Goal: Obtain resource: Obtain resource

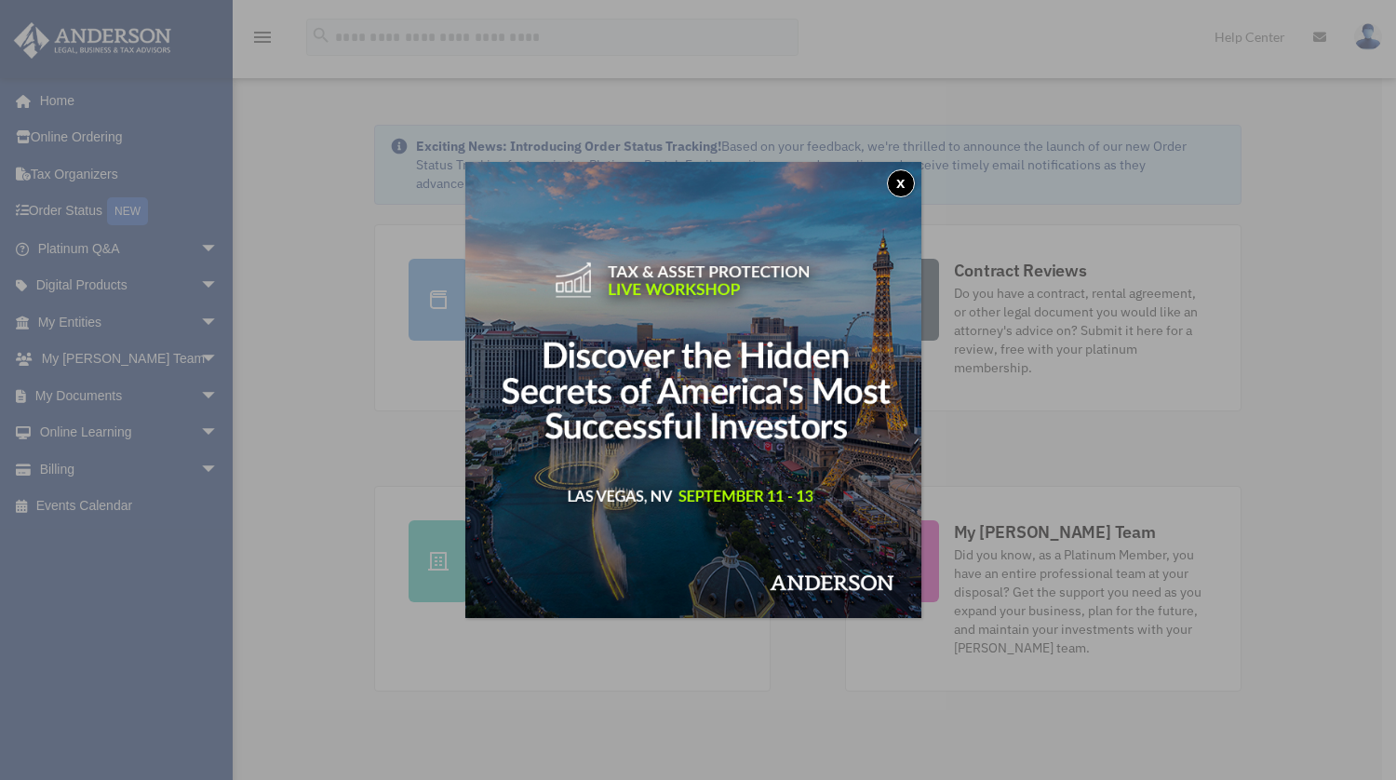
click at [906, 198] on img at bounding box center [693, 390] width 456 height 456
click at [906, 183] on button "x" at bounding box center [901, 183] width 28 height 28
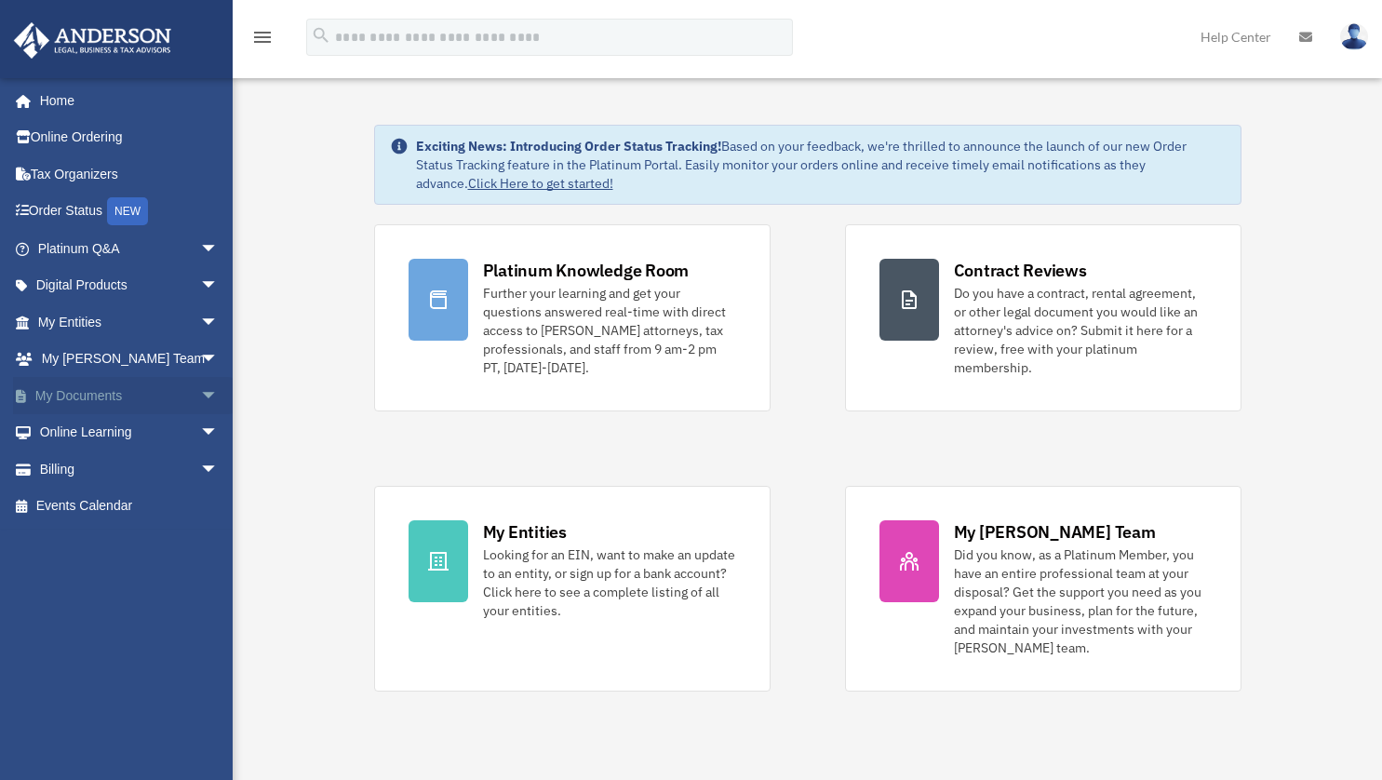
click at [200, 399] on span "arrow_drop_down" at bounding box center [218, 396] width 37 height 38
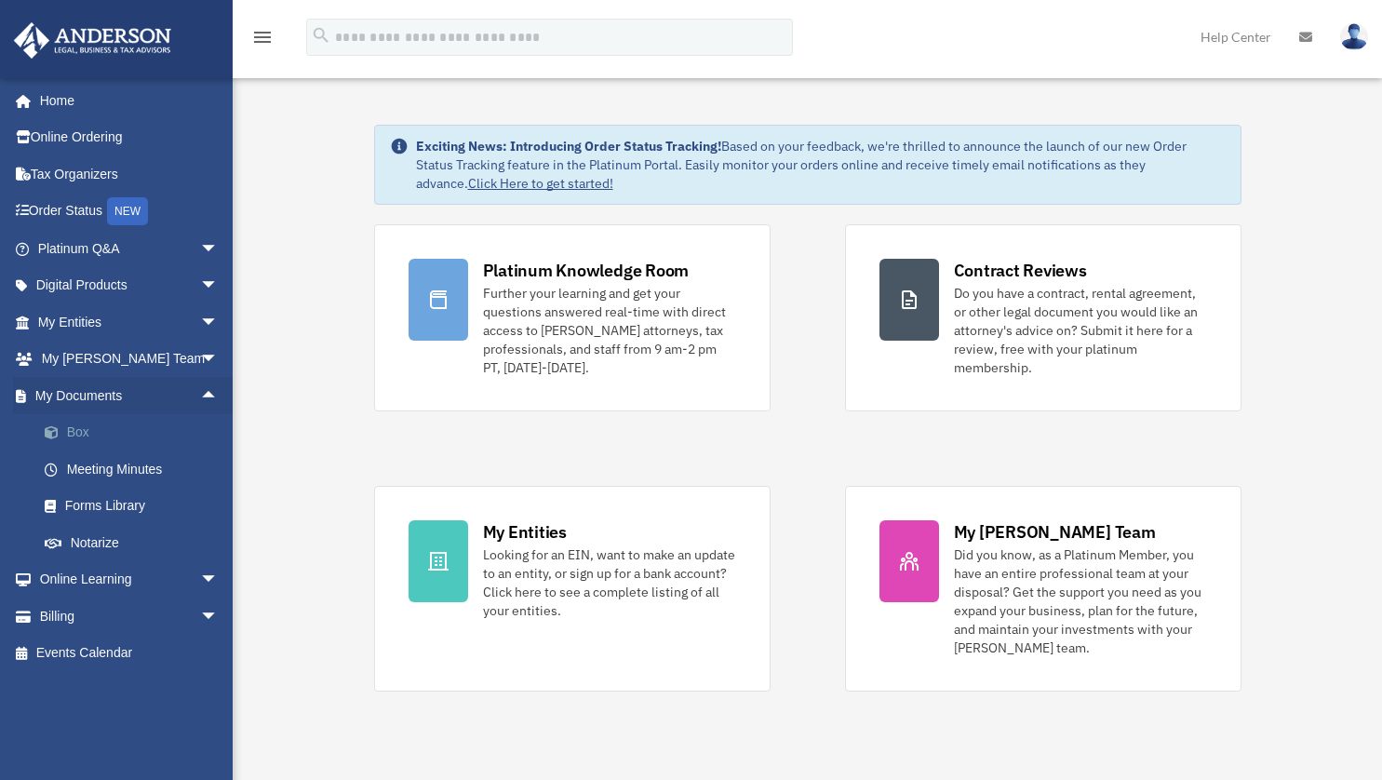
click at [73, 441] on link "Box" at bounding box center [136, 432] width 221 height 37
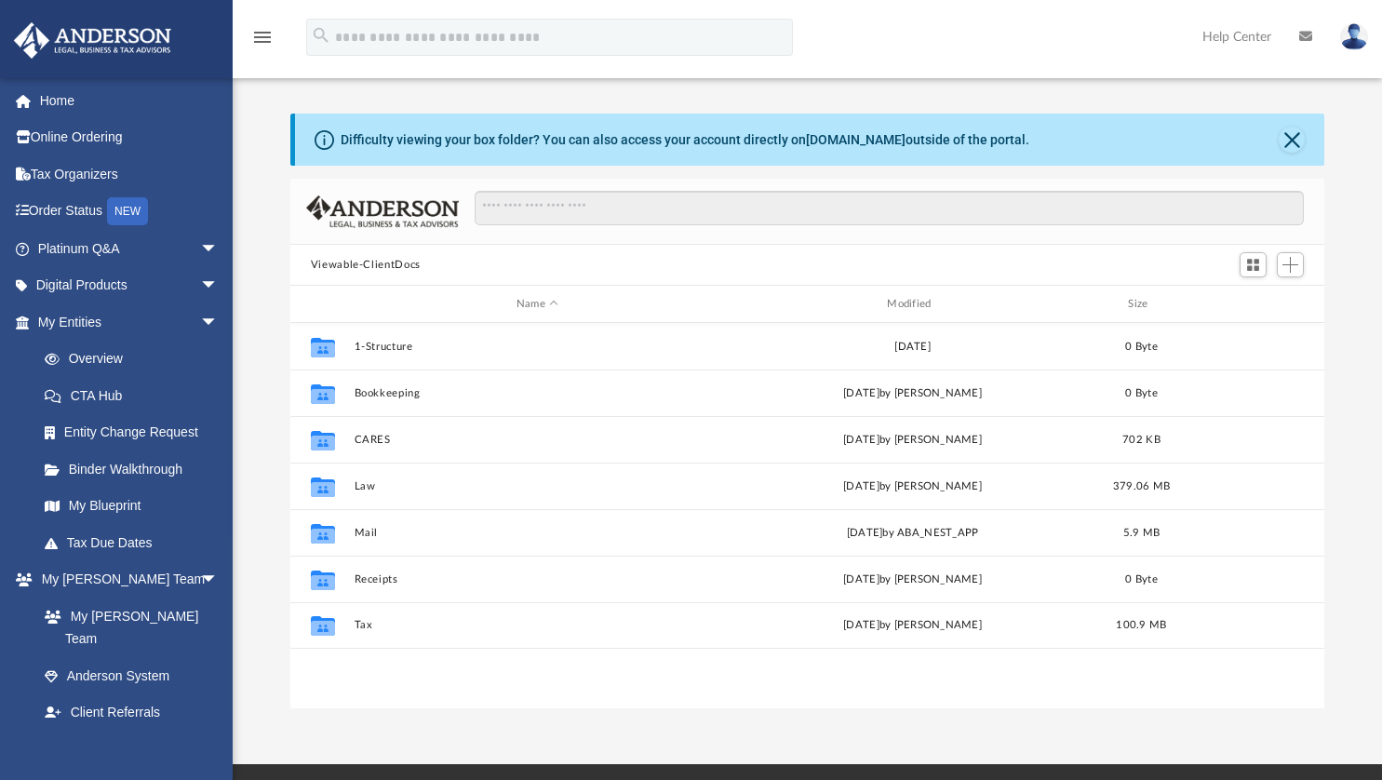
scroll to position [409, 1020]
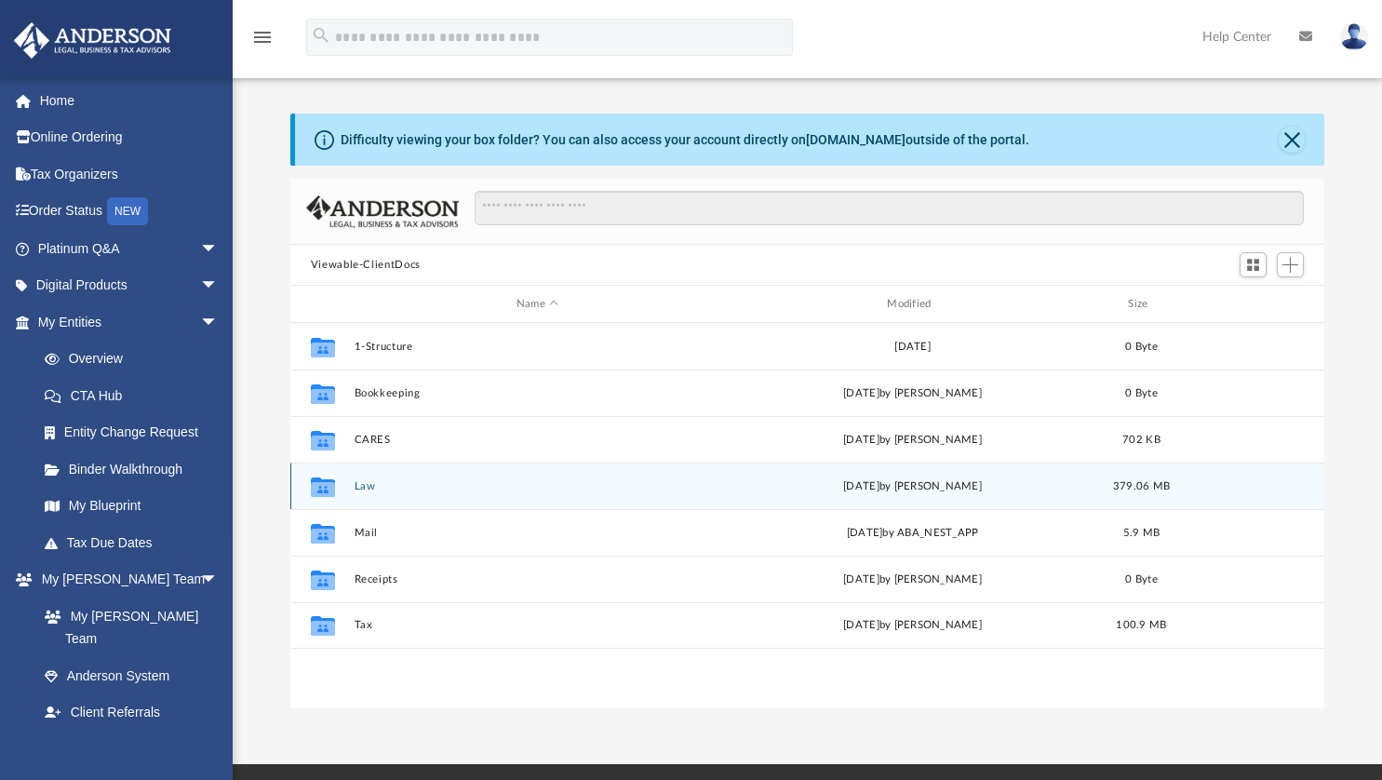
click at [318, 493] on icon "grid" at bounding box center [323, 488] width 24 height 15
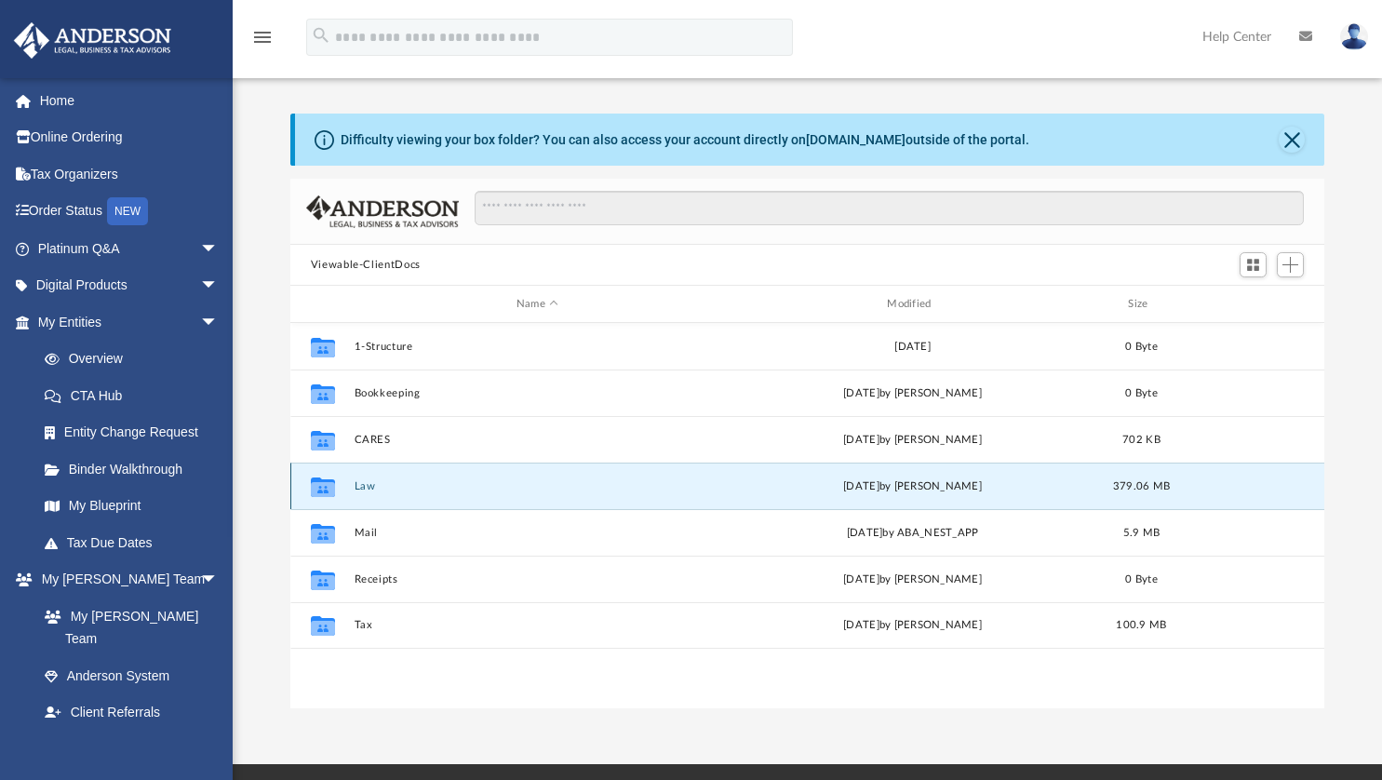
click at [357, 487] on button "Law" at bounding box center [537, 486] width 367 height 12
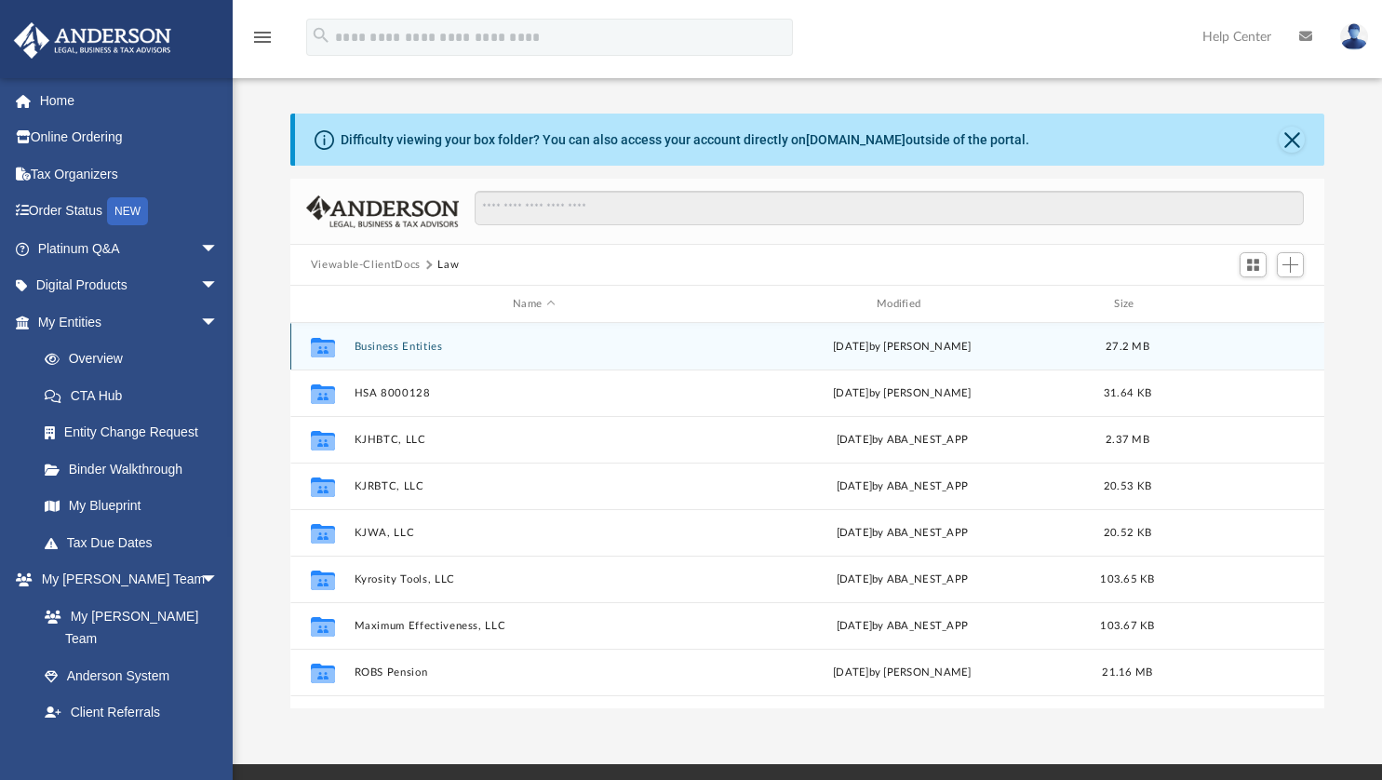
click at [365, 351] on button "Business Entities" at bounding box center [534, 347] width 360 height 12
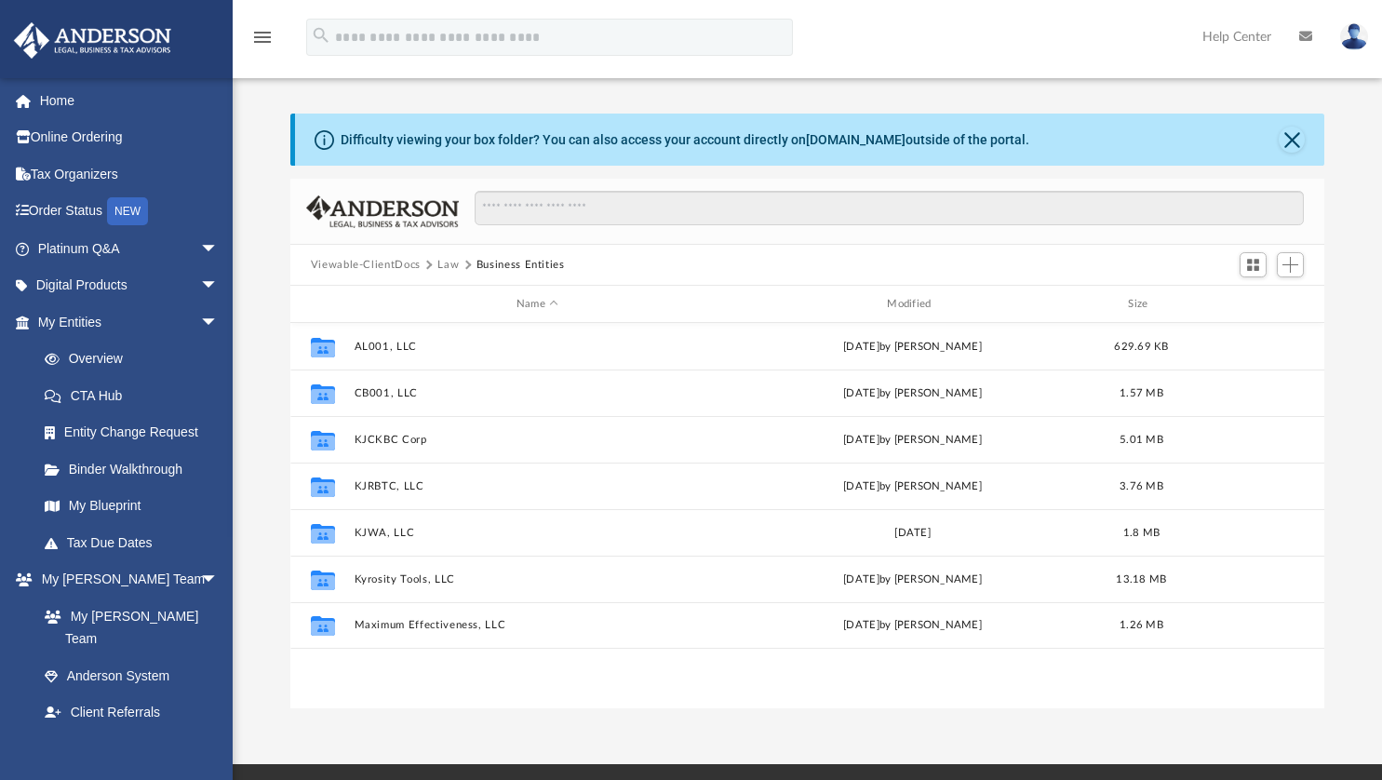
click at [448, 264] on button "Law" at bounding box center [447, 265] width 21 height 17
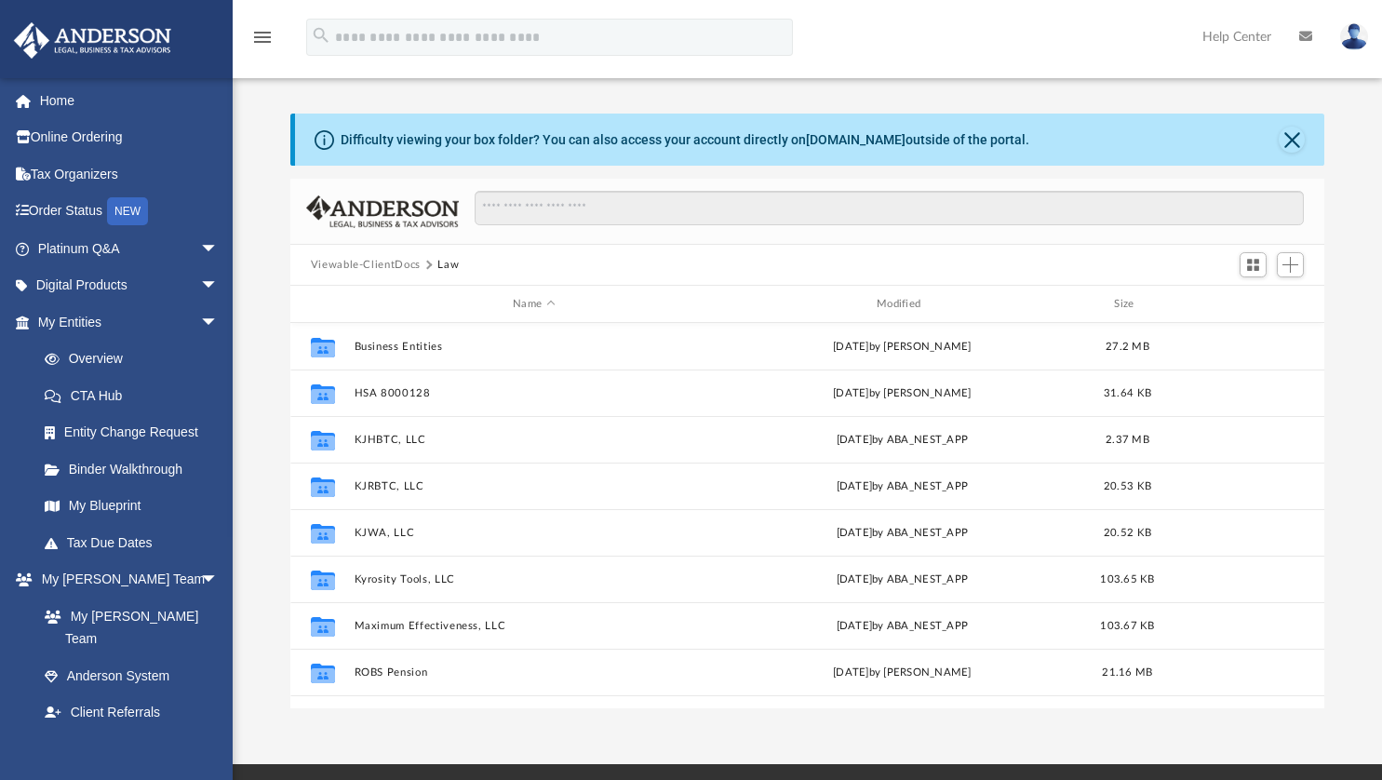
click at [359, 264] on button "Viewable-ClientDocs" at bounding box center [366, 265] width 110 height 17
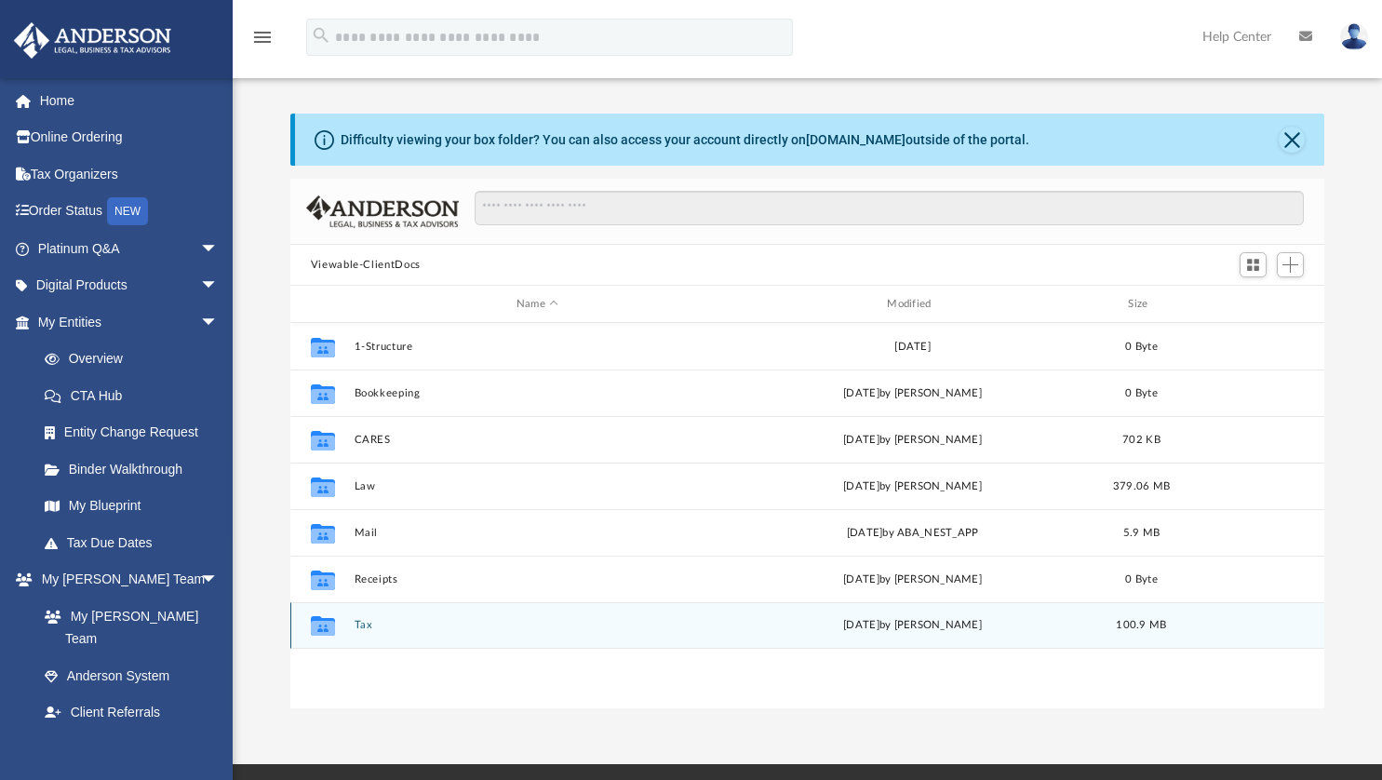
click at [316, 631] on icon "grid" at bounding box center [323, 628] width 24 height 15
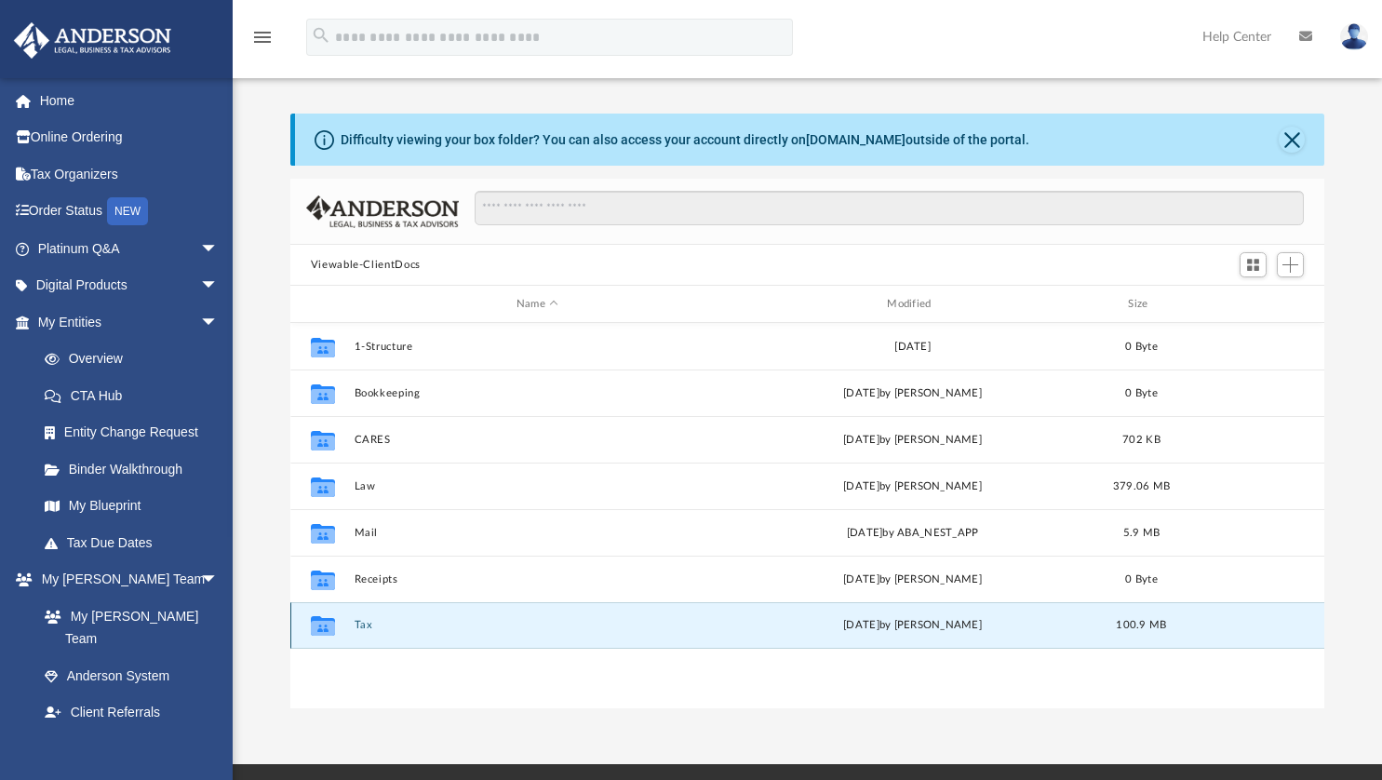
click at [361, 625] on button "Tax" at bounding box center [537, 625] width 367 height 12
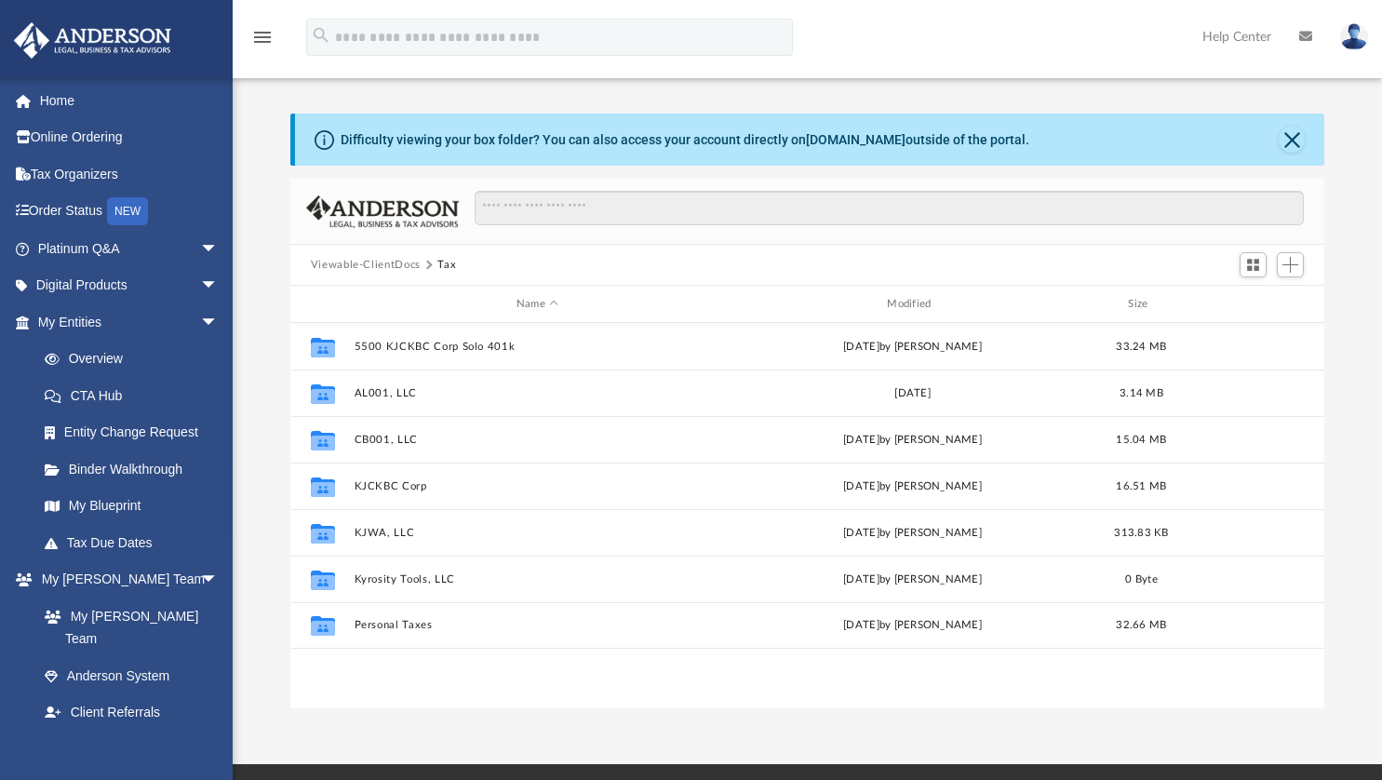
click at [332, 266] on button "Viewable-ClientDocs" at bounding box center [366, 265] width 110 height 17
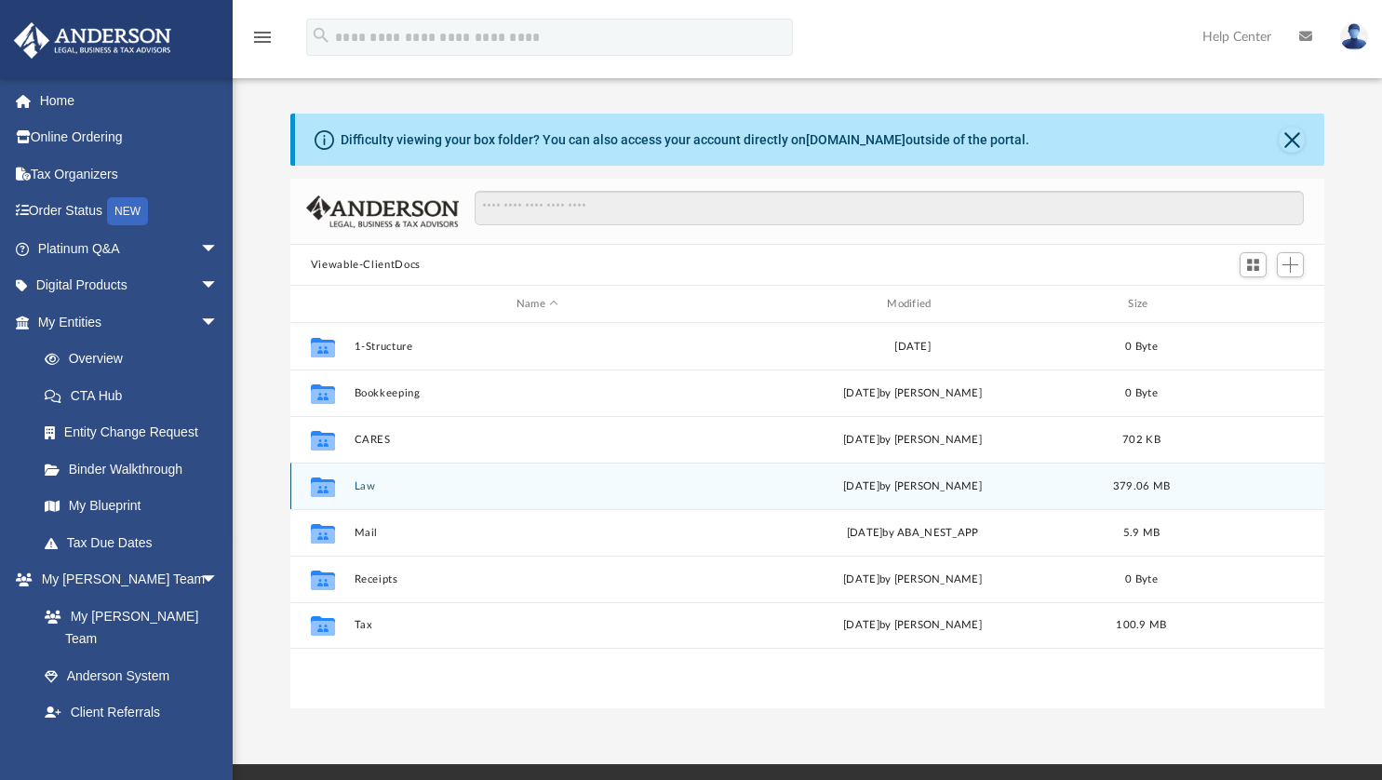
click at [357, 489] on button "Law" at bounding box center [537, 486] width 367 height 12
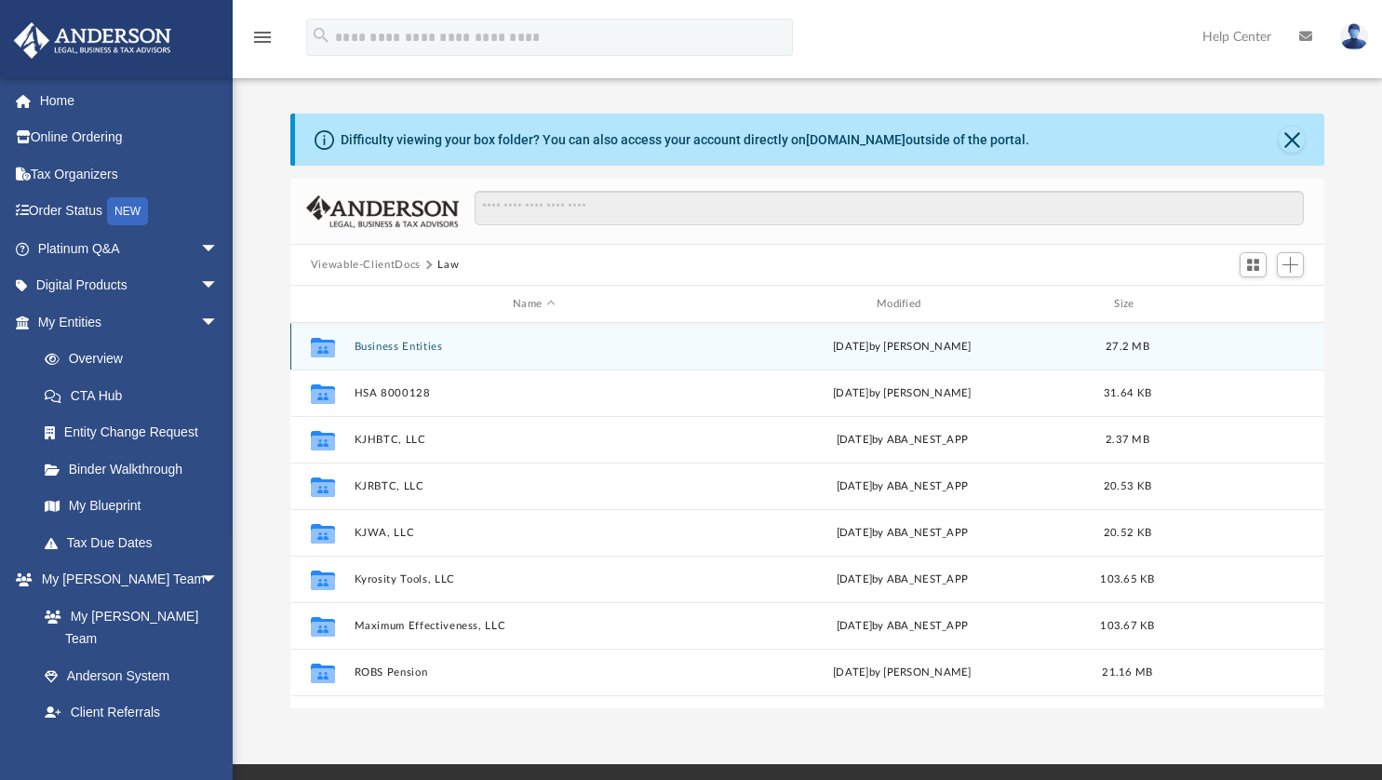
click at [370, 351] on button "Business Entities" at bounding box center [534, 347] width 360 height 12
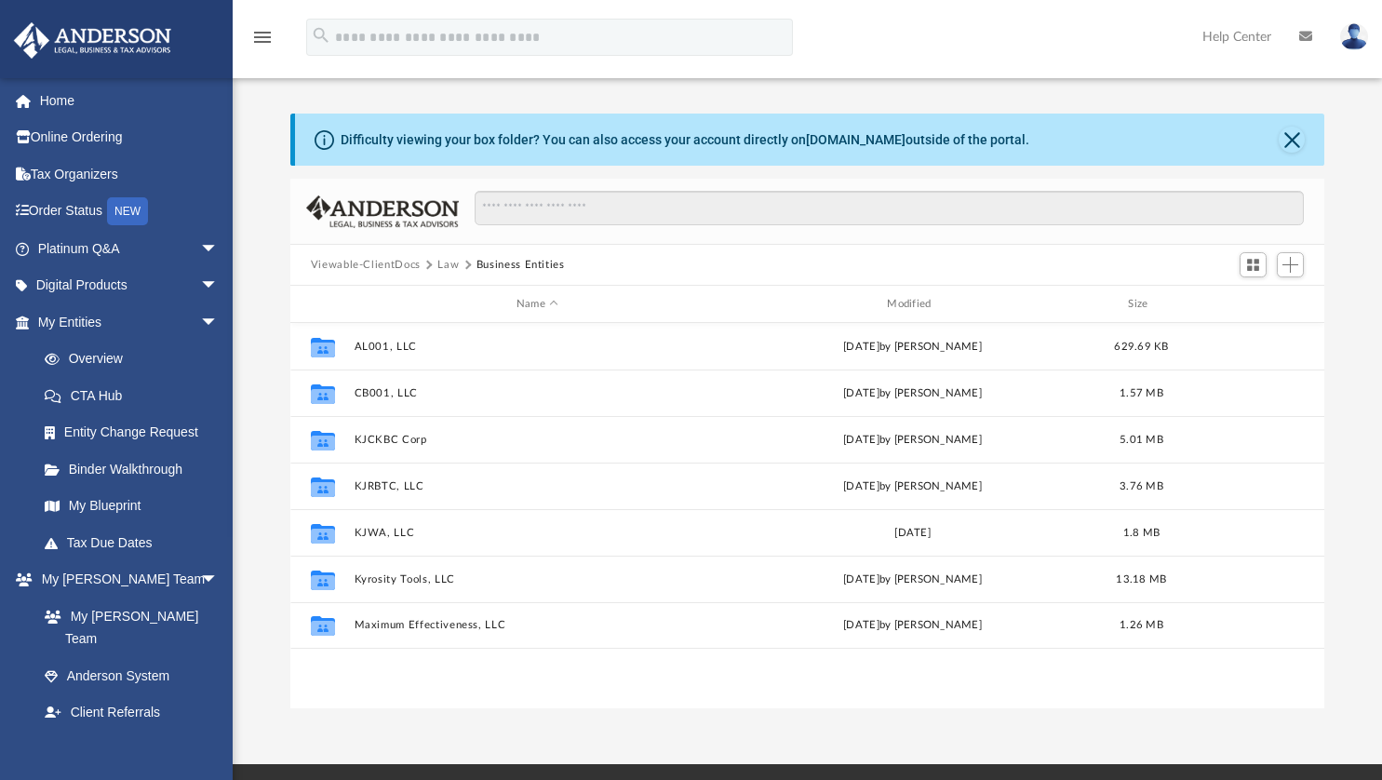
click at [355, 265] on button "Viewable-ClientDocs" at bounding box center [366, 265] width 110 height 17
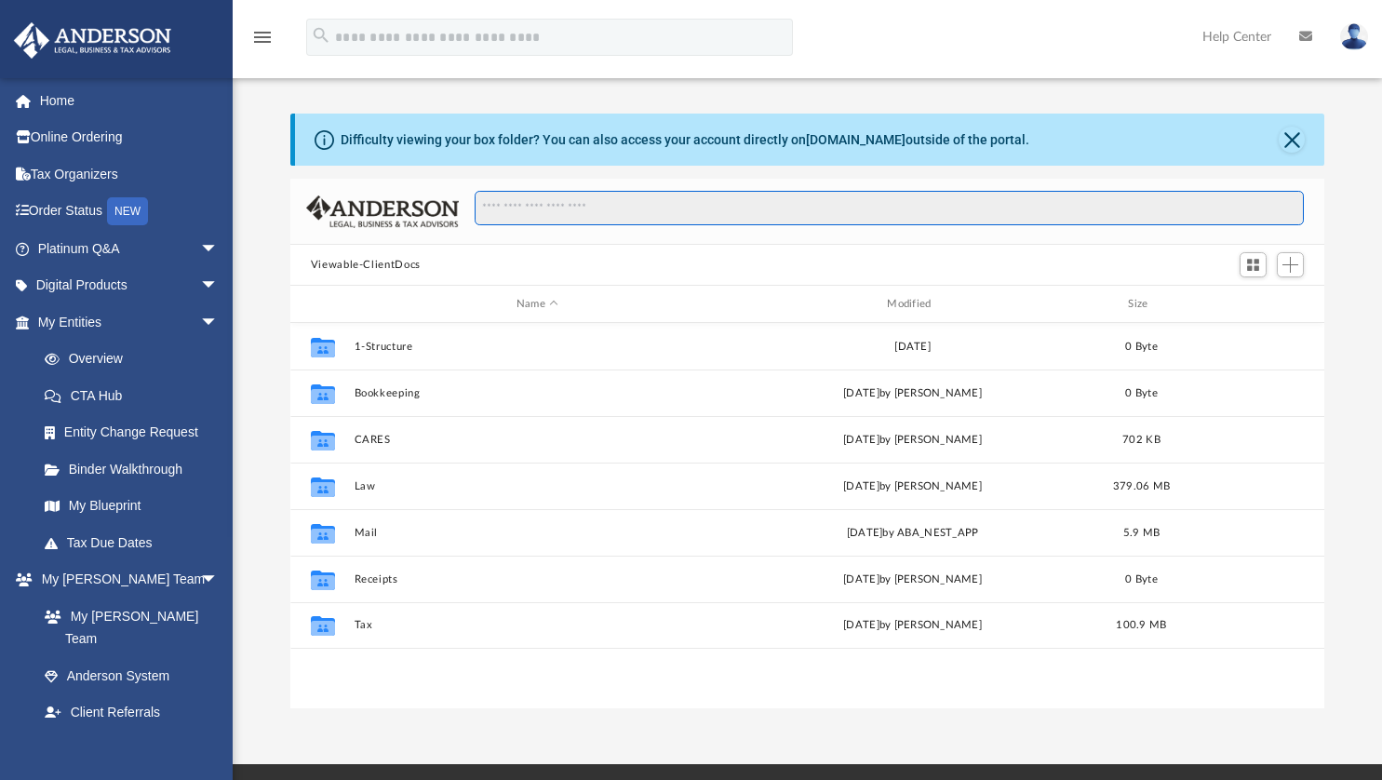
click at [504, 210] on input "Search files and folders" at bounding box center [889, 208] width 829 height 35
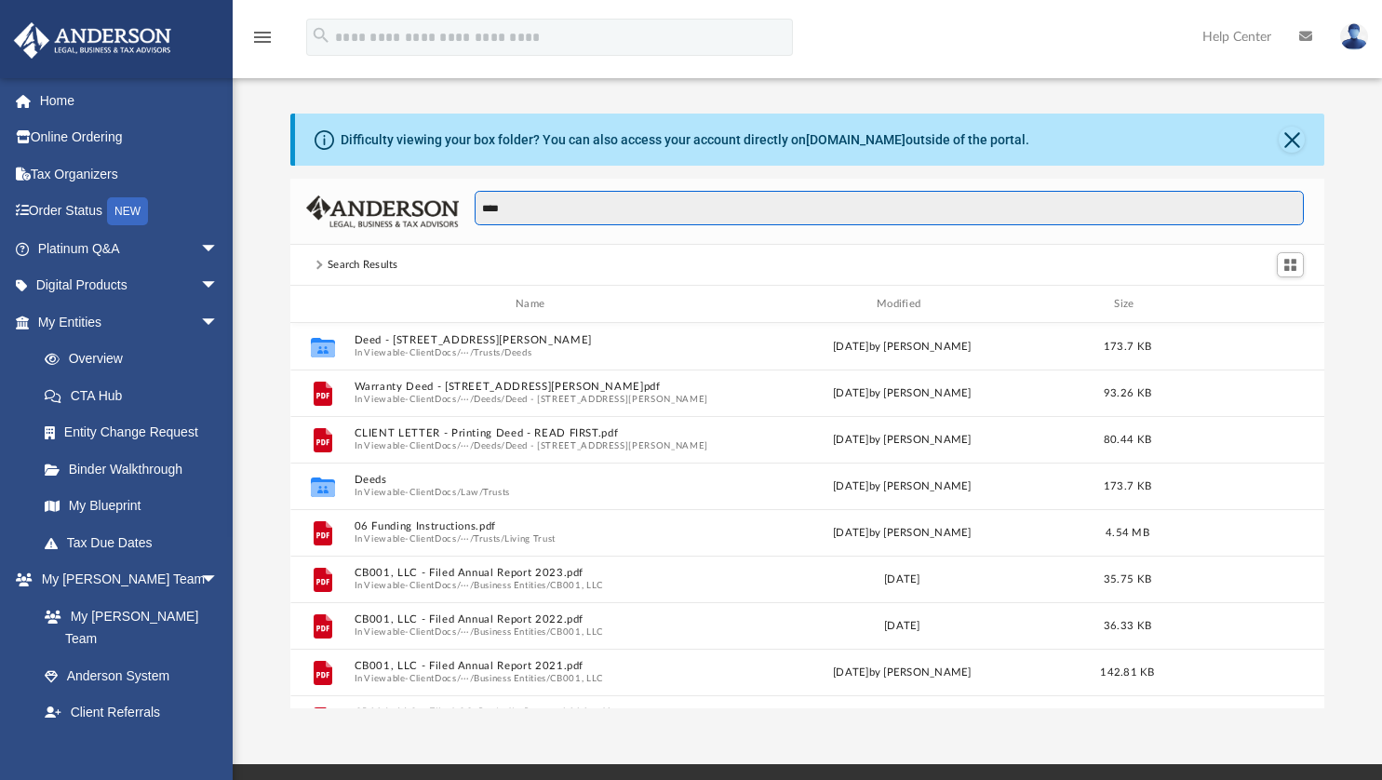
type input "****"
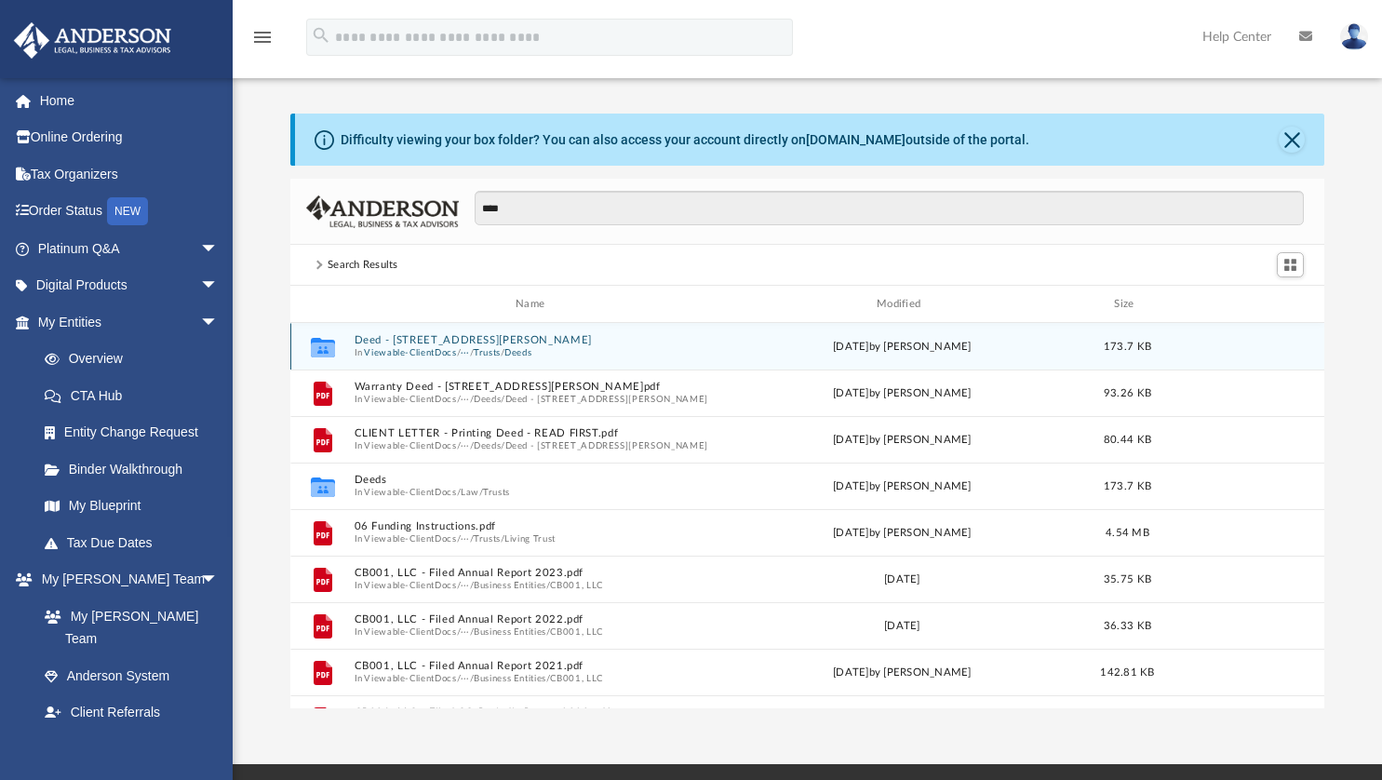
click at [357, 346] on span "In Viewable-ClientDocs / ··· / Trusts / Deeds" at bounding box center [534, 352] width 360 height 12
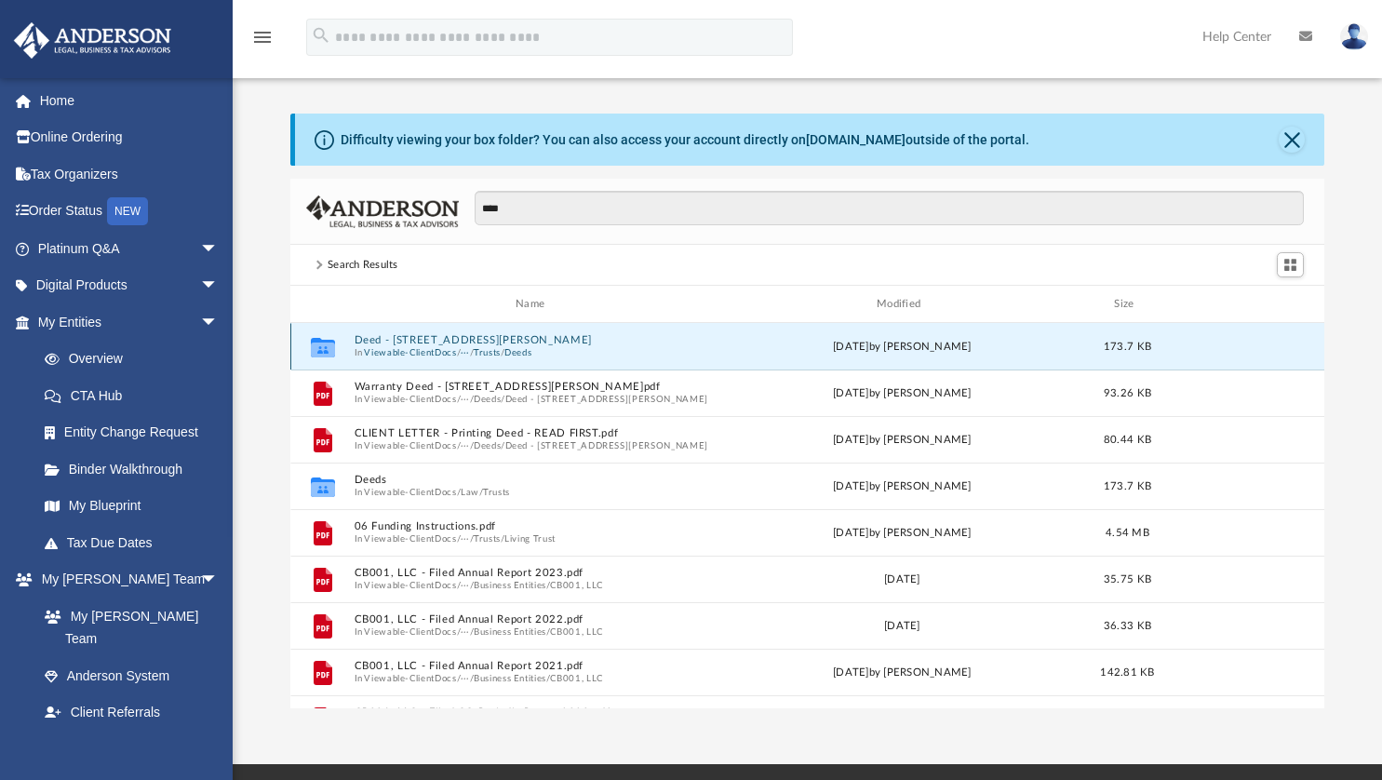
click at [364, 354] on button "Viewable-ClientDocs" at bounding box center [410, 352] width 92 height 12
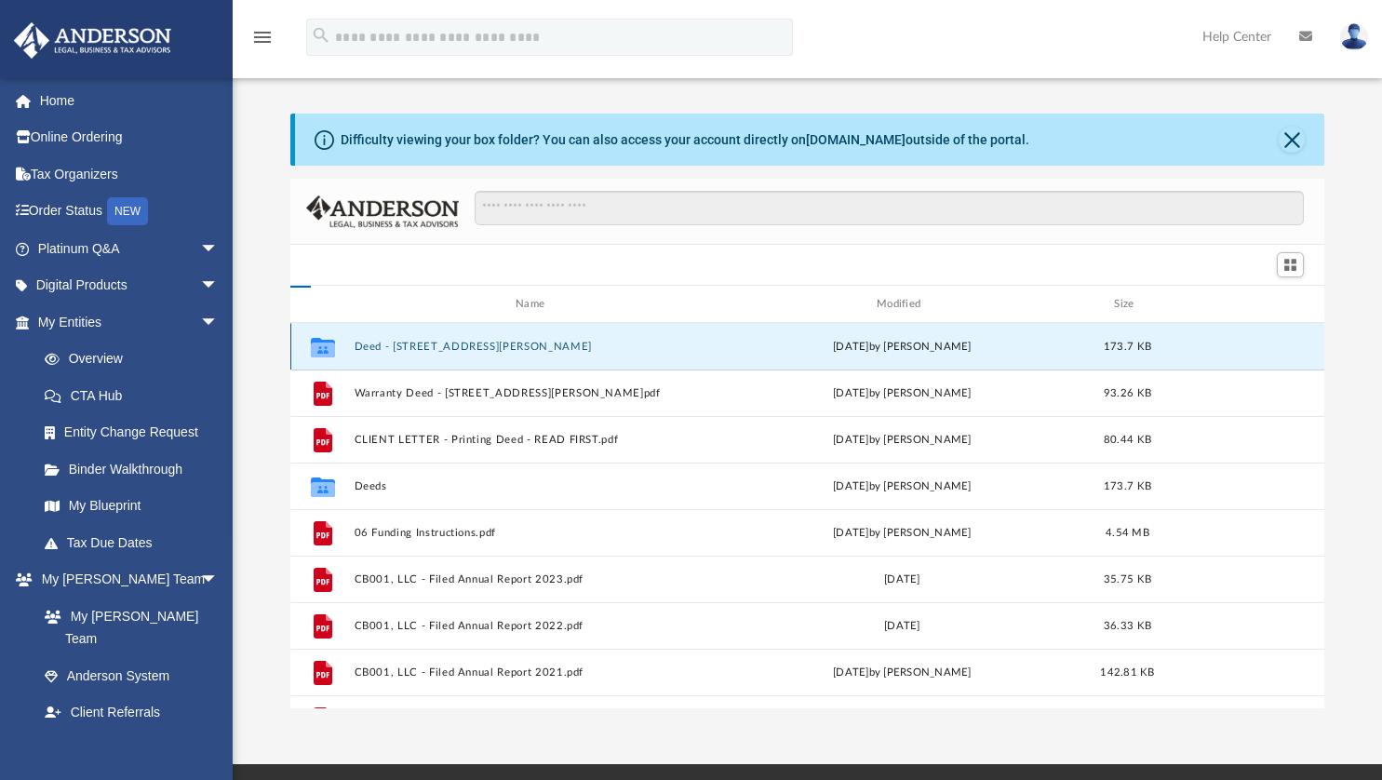
click at [366, 345] on button "Deed - [STREET_ADDRESS][PERSON_NAME]" at bounding box center [534, 347] width 360 height 12
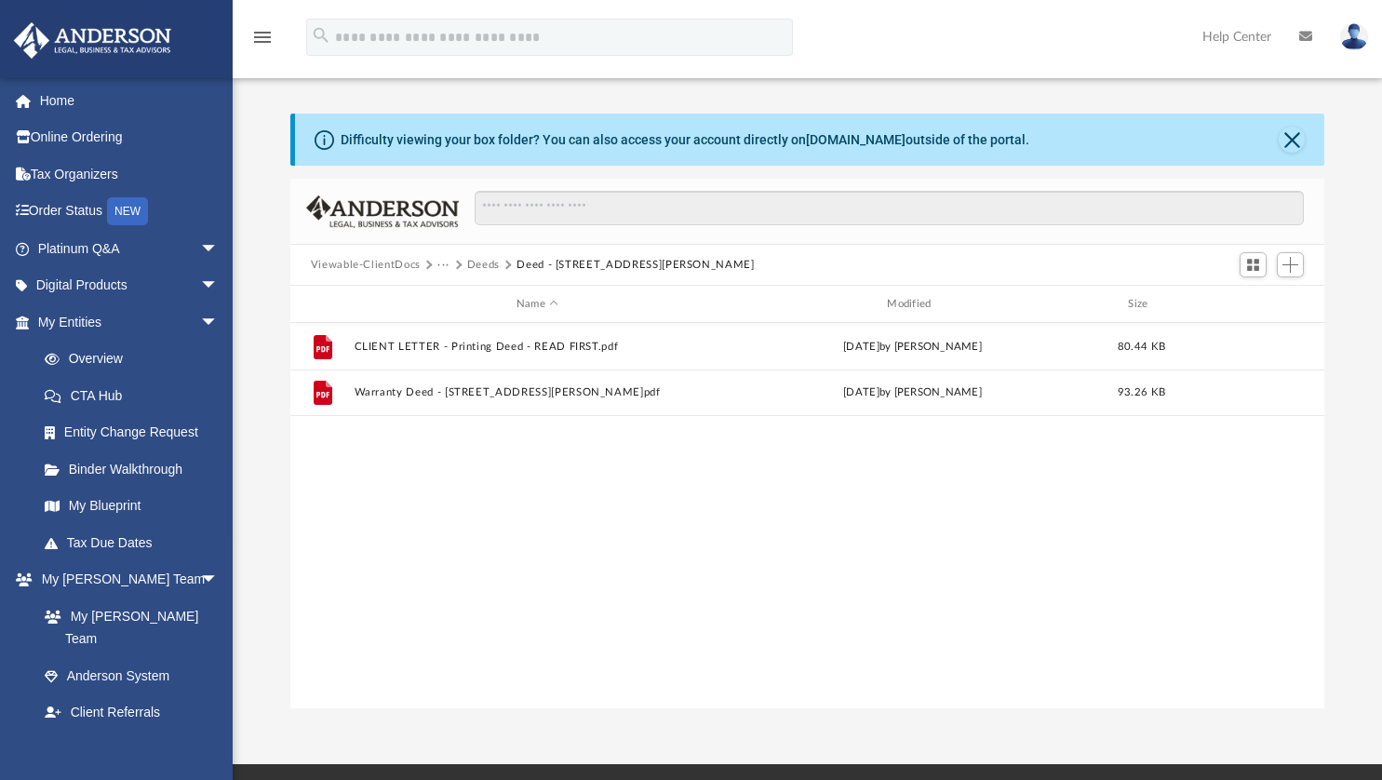
click at [443, 264] on button "···" at bounding box center [443, 265] width 12 height 17
click at [439, 296] on ul "Law Trusts" at bounding box center [463, 316] width 52 height 80
click at [440, 302] on ul "Law Trusts" at bounding box center [463, 316] width 52 height 80
click at [450, 298] on li "Law" at bounding box center [464, 298] width 31 height 20
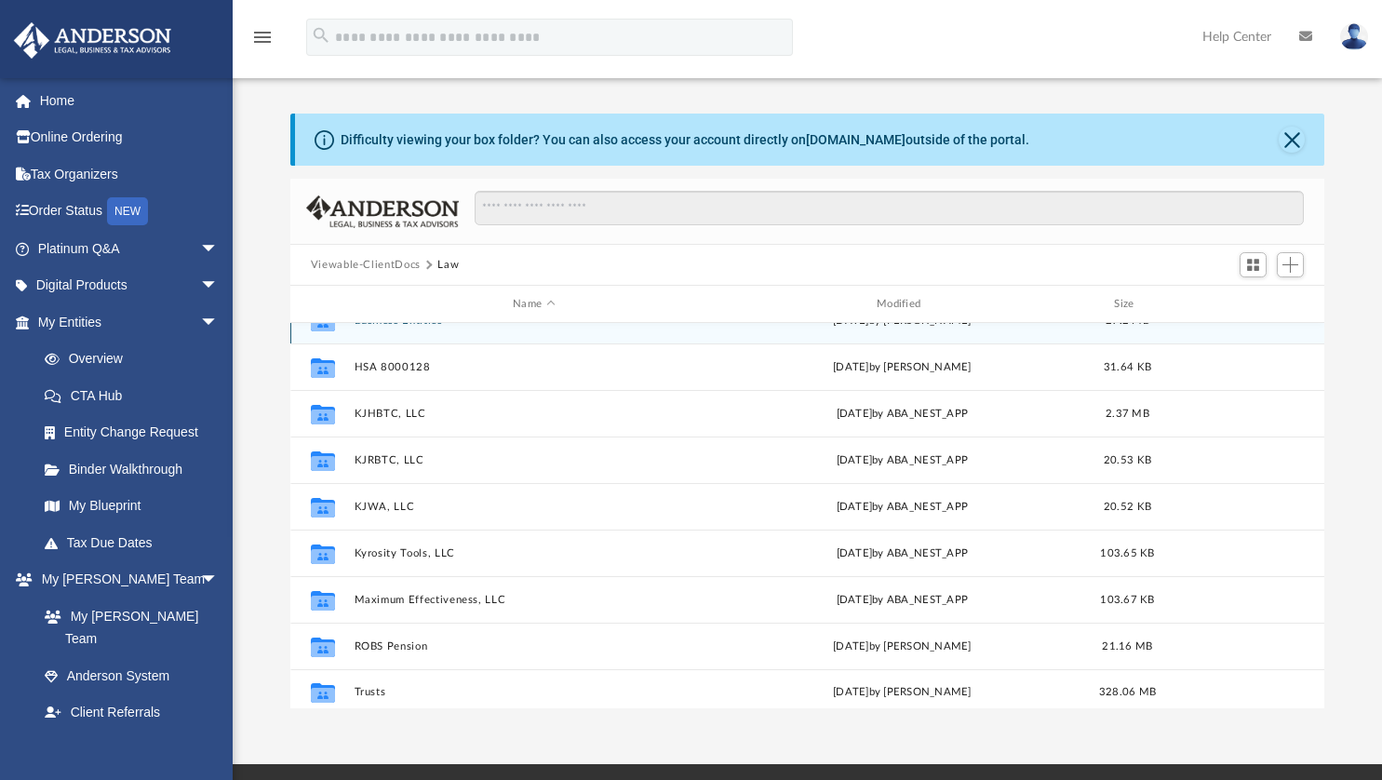
scroll to position [33, 0]
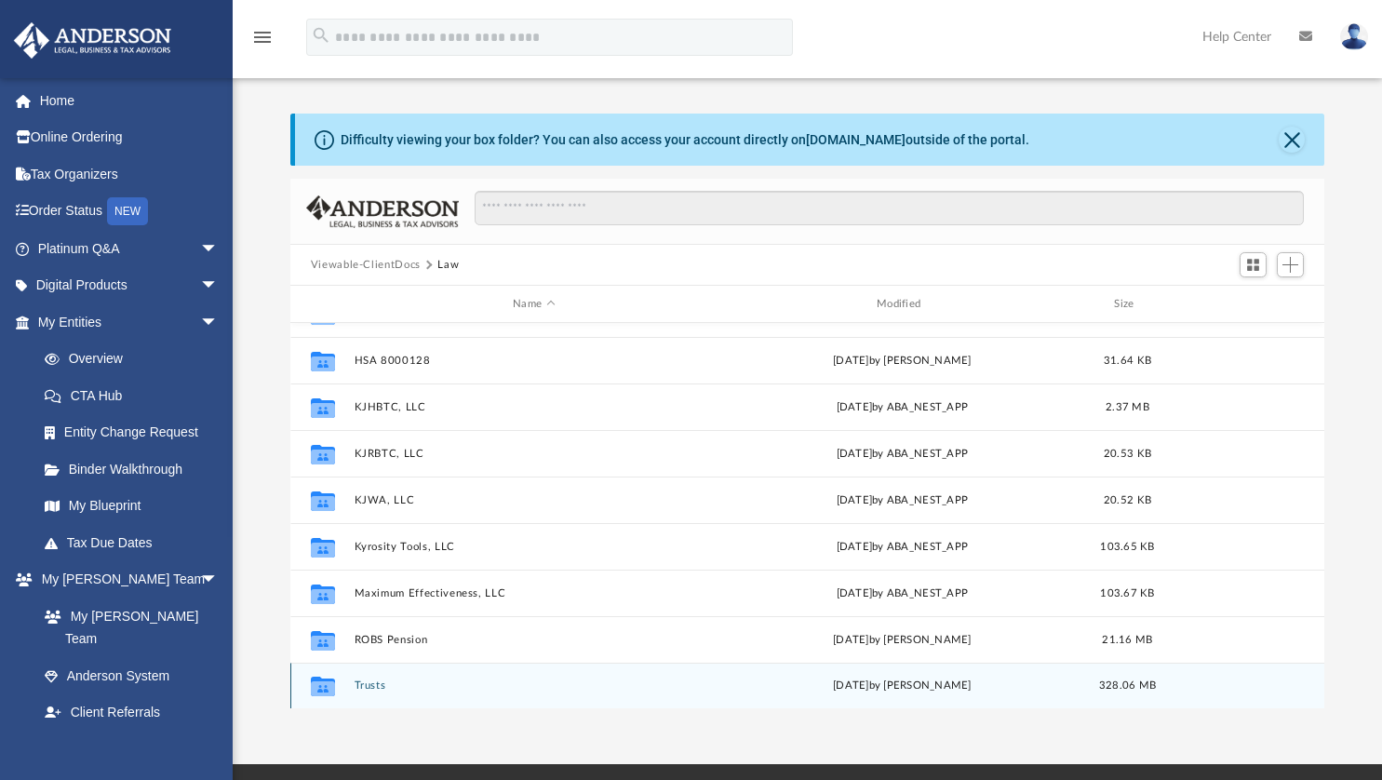
click at [364, 686] on button "Trusts" at bounding box center [534, 685] width 360 height 12
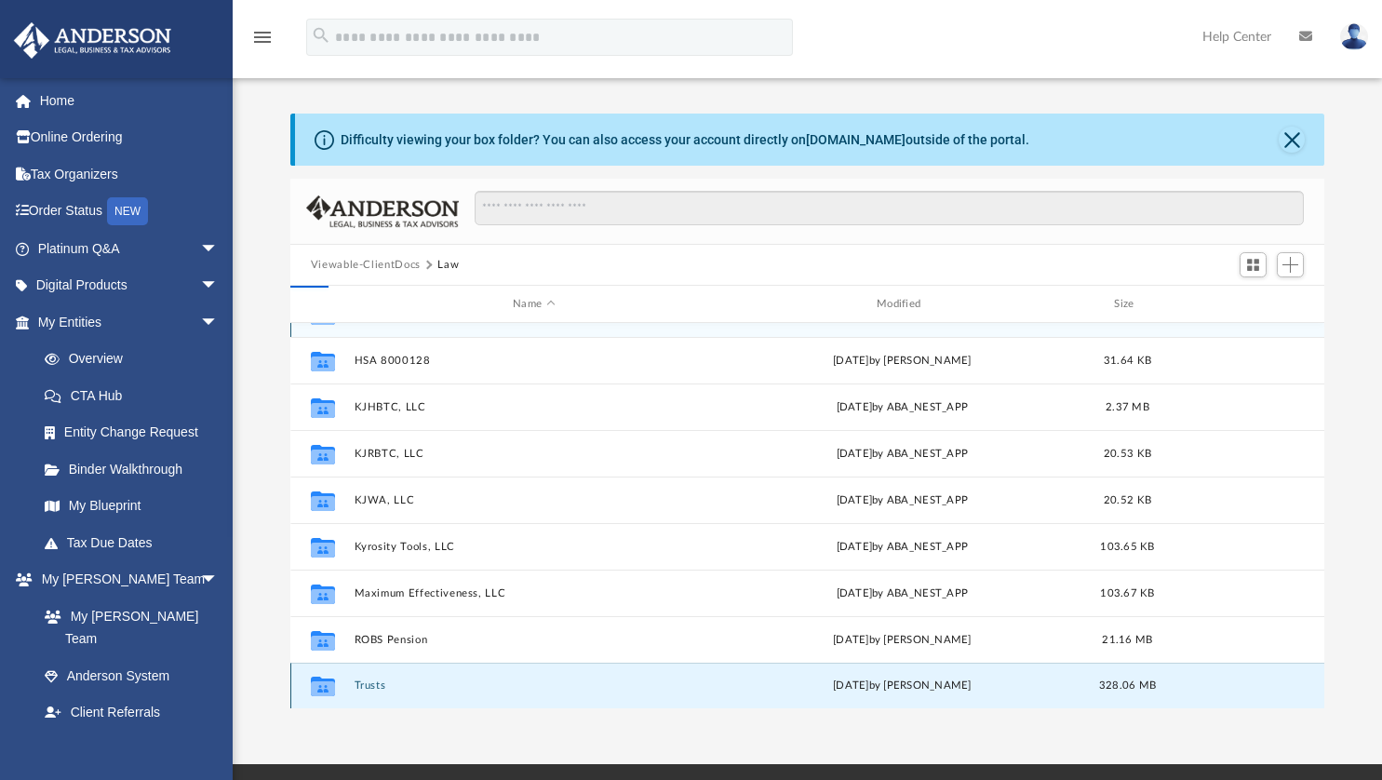
scroll to position [0, 0]
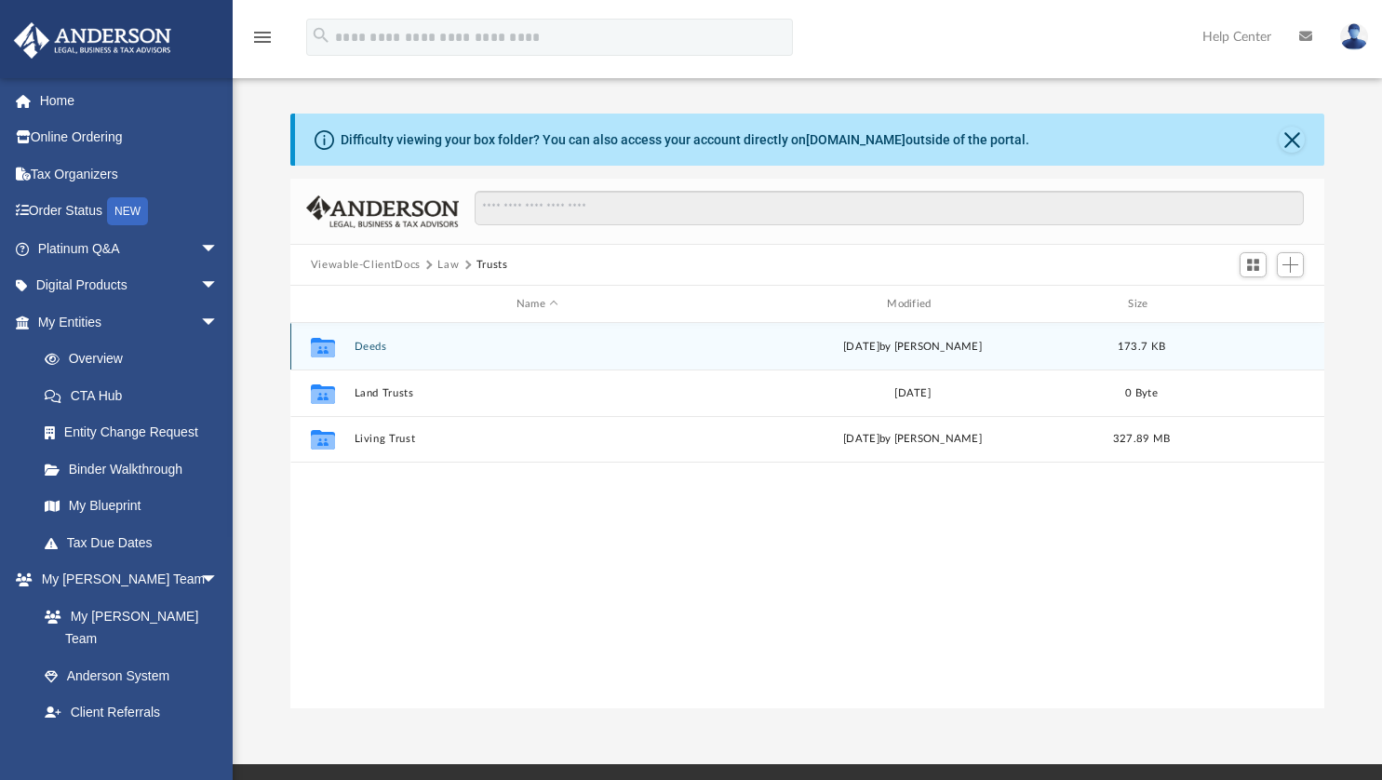
click at [366, 346] on button "Deeds" at bounding box center [537, 347] width 367 height 12
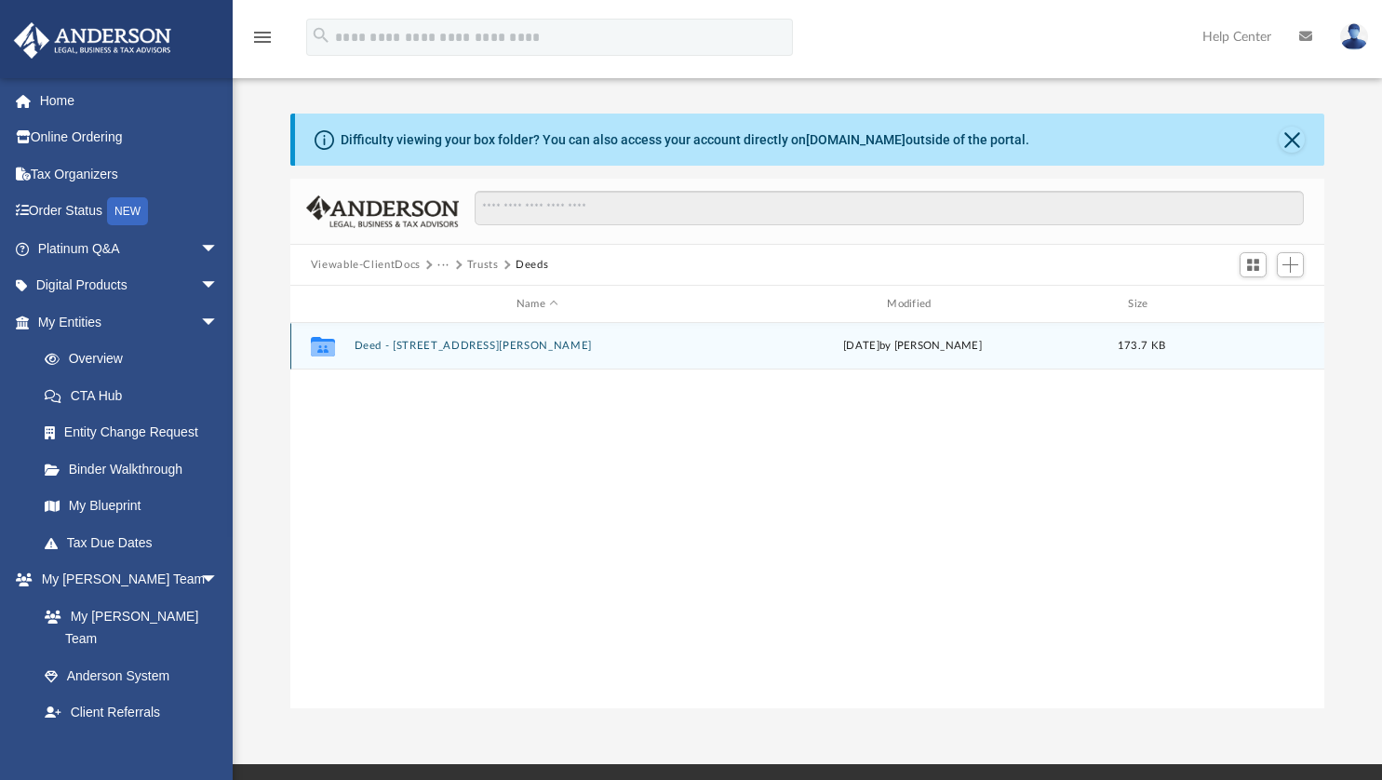
click at [375, 345] on button "Deed - [STREET_ADDRESS][PERSON_NAME]" at bounding box center [537, 346] width 367 height 12
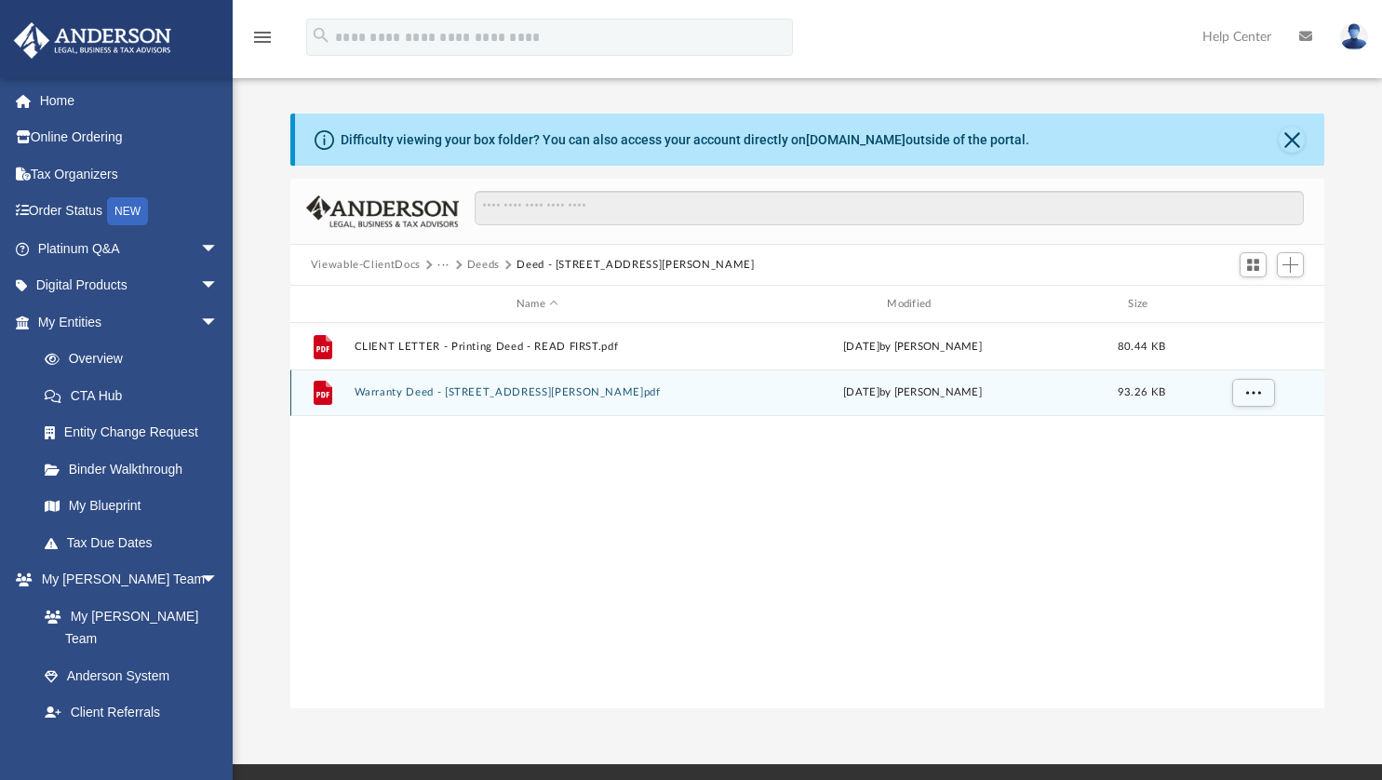
click at [373, 394] on button "Warranty Deed - [STREET_ADDRESS][PERSON_NAME]pdf" at bounding box center [537, 392] width 367 height 12
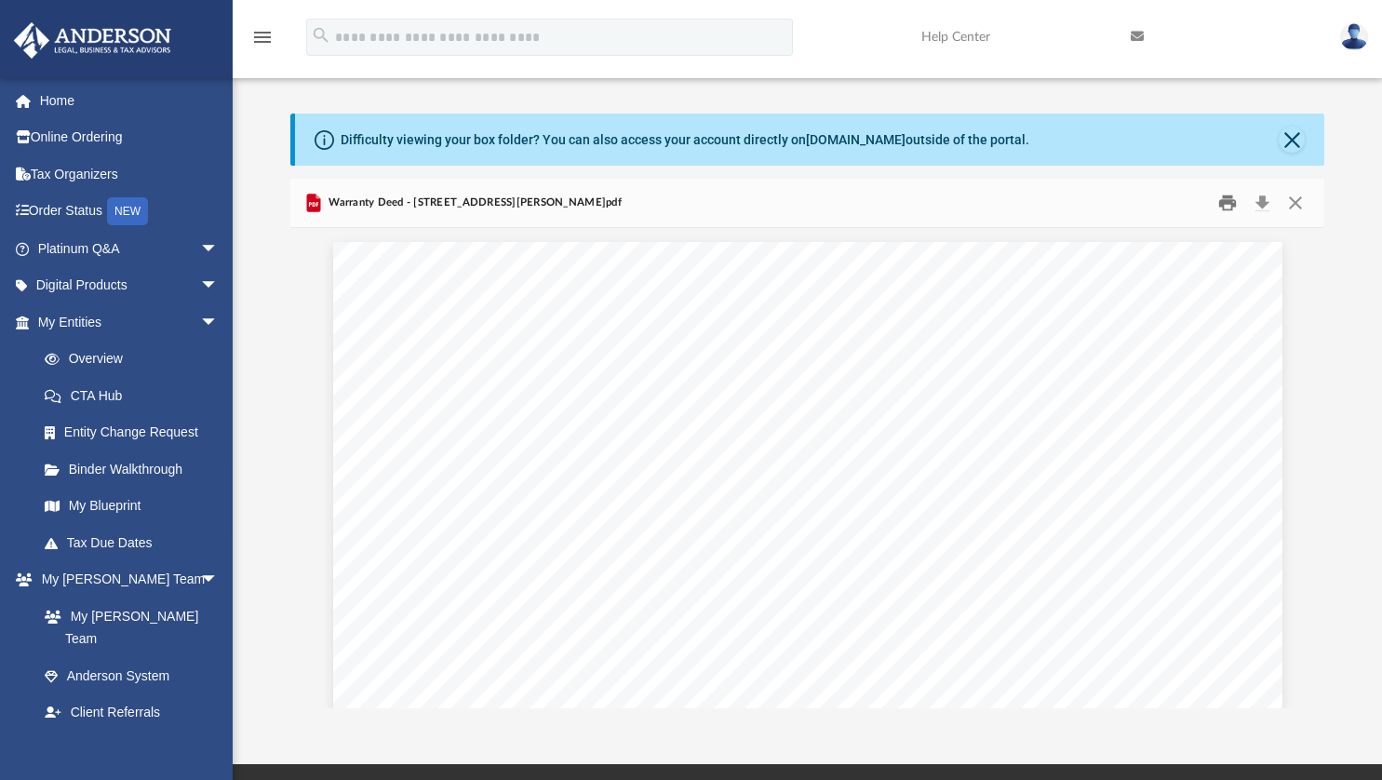
click at [1228, 212] on button "Print" at bounding box center [1227, 203] width 37 height 29
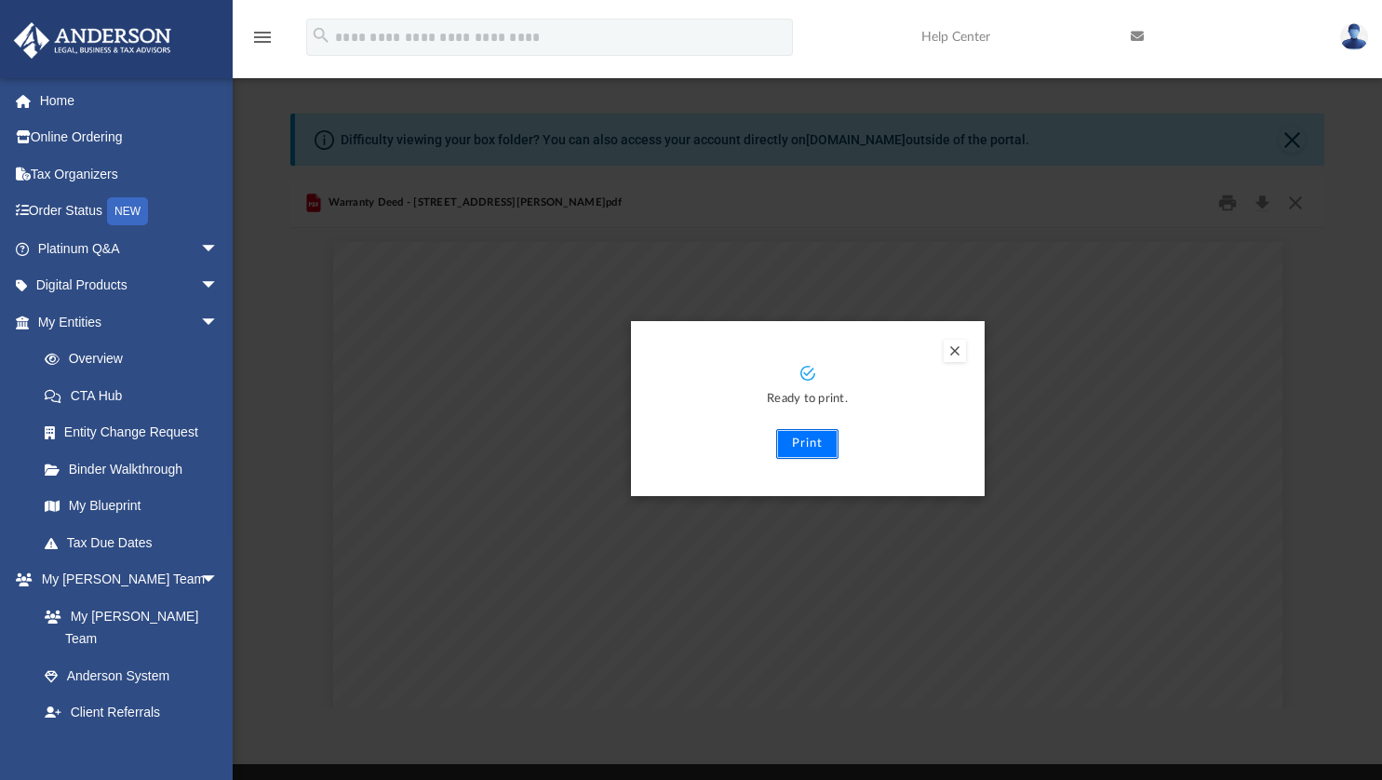
click at [817, 452] on button "Print" at bounding box center [807, 444] width 62 height 30
